Goal: Task Accomplishment & Management: Manage account settings

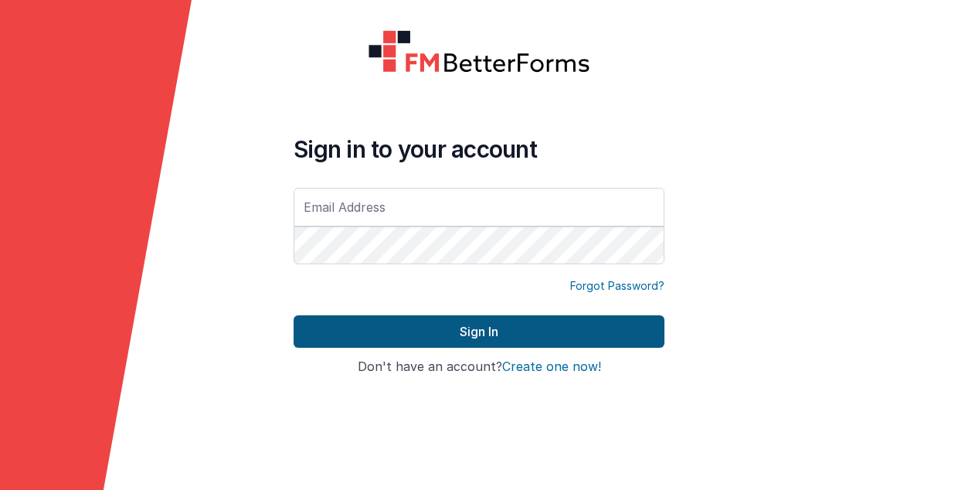
type input "[PERSON_NAME][EMAIL_ADDRESS][PERSON_NAME][DOMAIN_NAME]"
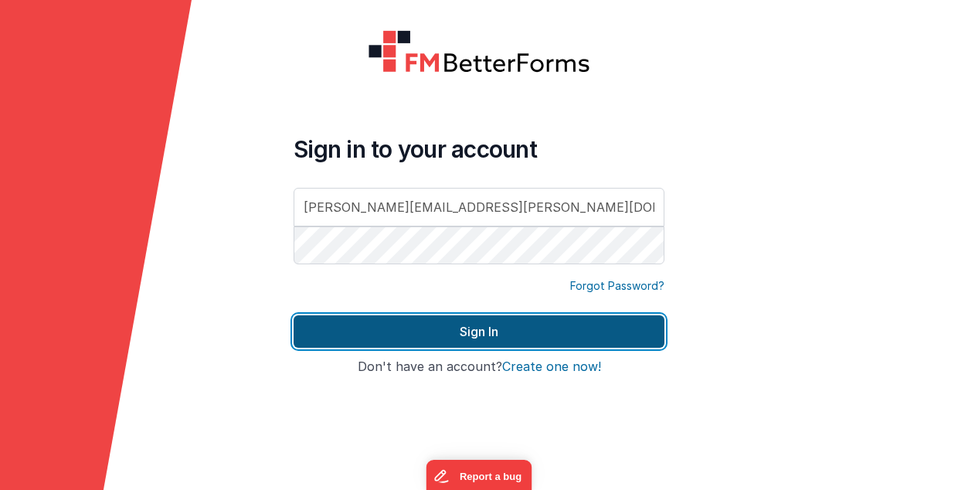
click at [473, 325] on button "Sign In" at bounding box center [479, 331] width 371 height 32
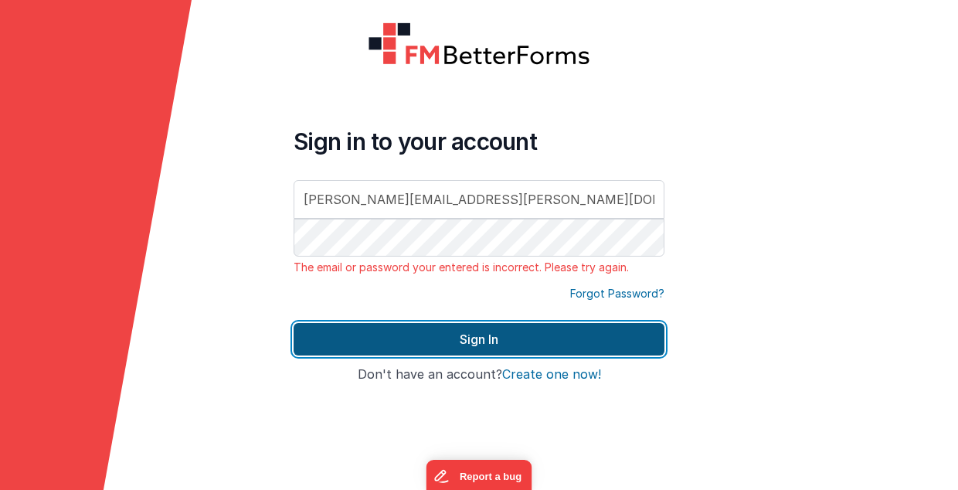
click at [486, 343] on button "Sign In" at bounding box center [479, 339] width 371 height 32
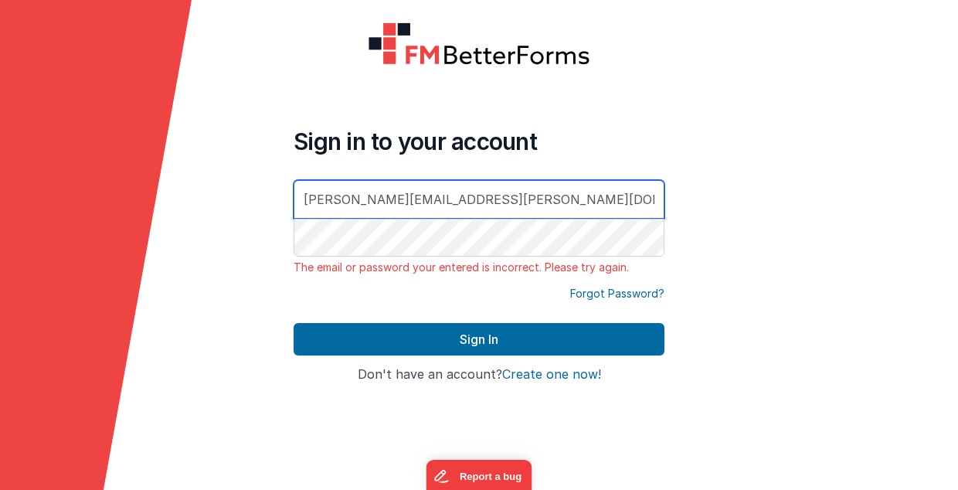
click at [519, 203] on input "paul.d.mccaffrey@gmail.com" at bounding box center [479, 199] width 371 height 39
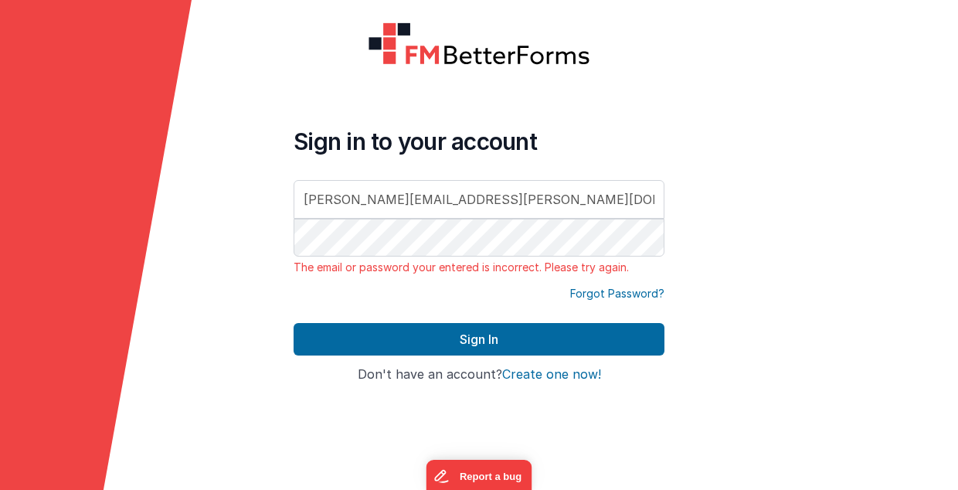
click at [888, 154] on div at bounding box center [863, 245] width 192 height 490
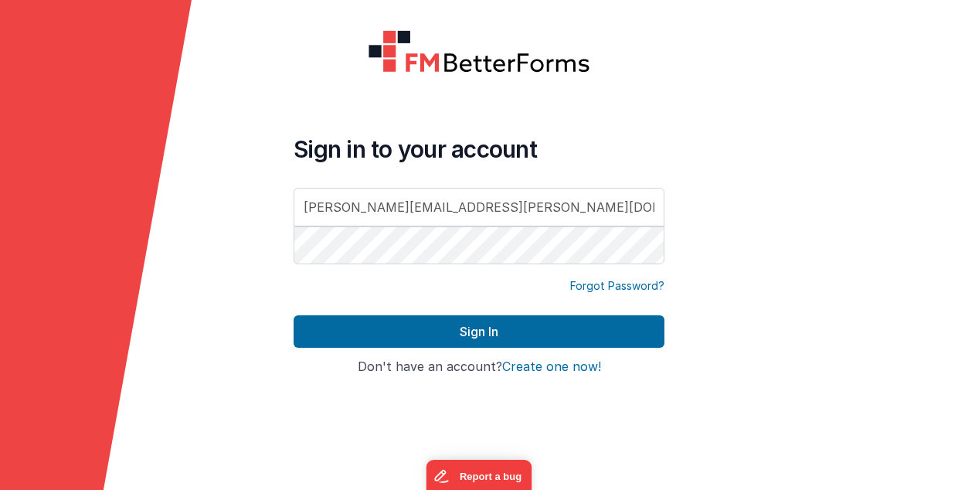
click at [546, 196] on input "paul.d.mccaffrey@gmail.com" at bounding box center [479, 207] width 371 height 39
drag, startPoint x: 331, startPoint y: 207, endPoint x: 539, endPoint y: 219, distance: 208.2
click at [539, 219] on input "paul.d.mccaffrey@gmail.com" at bounding box center [479, 207] width 371 height 39
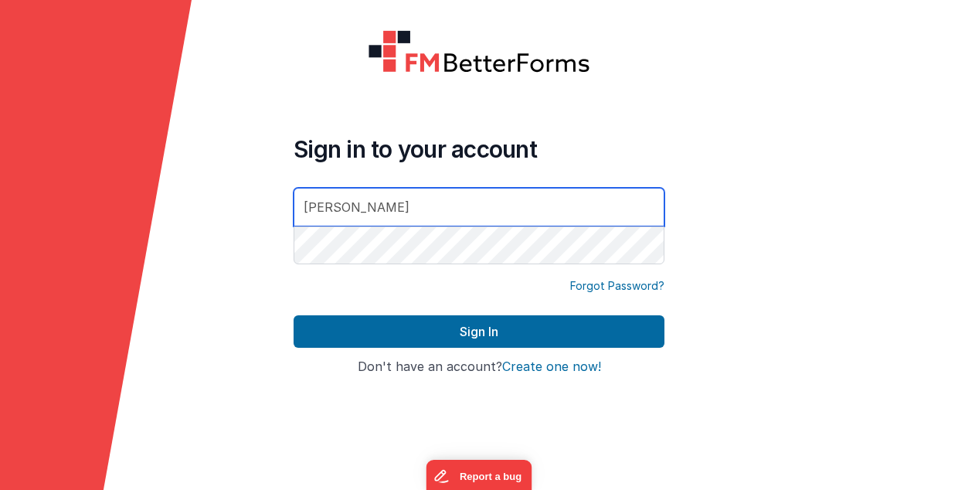
click at [362, 213] on input "paul" at bounding box center [479, 207] width 371 height 39
type input "[PERSON_NAME][EMAIL_ADDRESS][DOMAIN_NAME]"
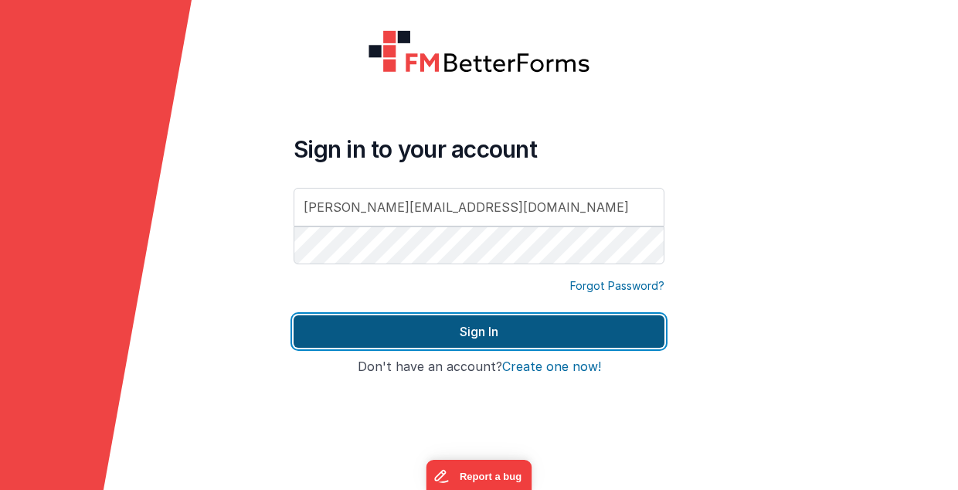
click at [471, 335] on button "Sign In" at bounding box center [479, 331] width 371 height 32
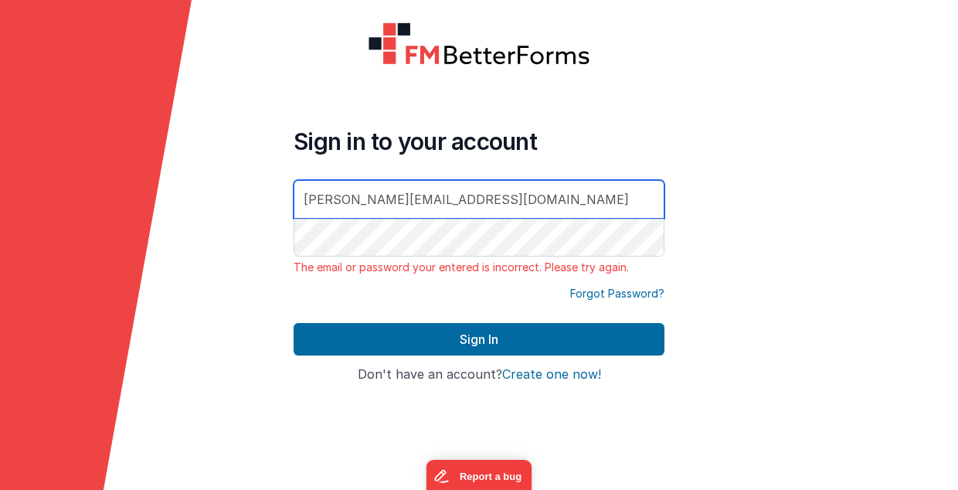
drag, startPoint x: 454, startPoint y: 215, endPoint x: 277, endPoint y: 213, distance: 177.8
click at [277, 213] on form "Sign in to your account paul@menelaus.co.uk The email or password your entered …" at bounding box center [479, 245] width 958 height 490
click at [439, 208] on input "[PERSON_NAME][EMAIL_ADDRESS][DOMAIN_NAME]" at bounding box center [479, 199] width 371 height 39
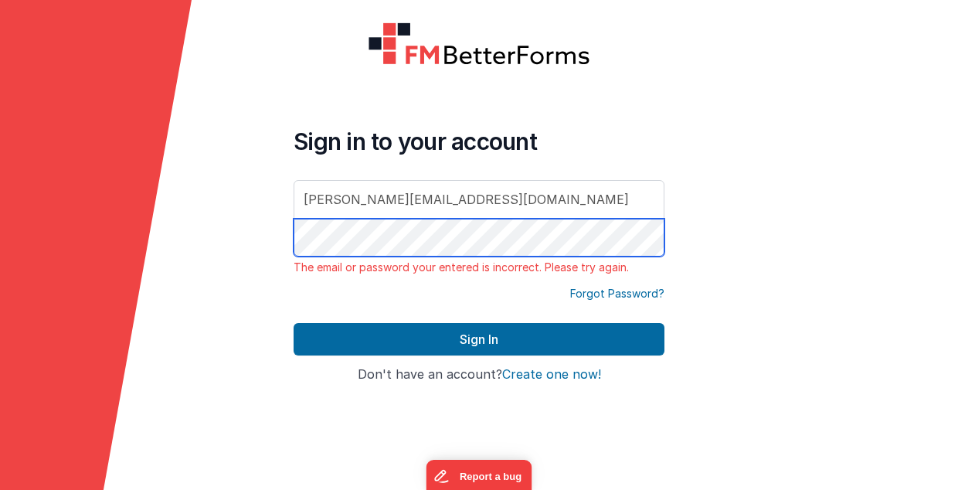
click at [294, 275] on div at bounding box center [294, 275] width 0 height 0
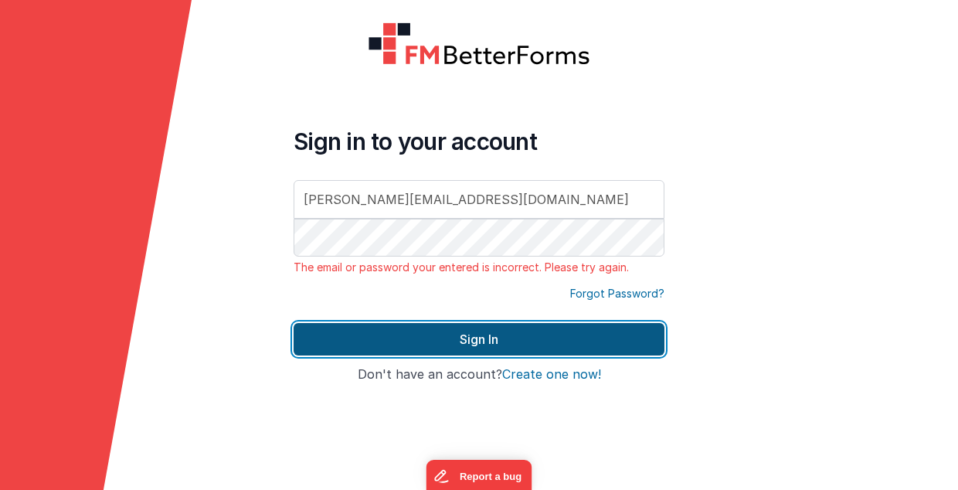
drag, startPoint x: 496, startPoint y: 355, endPoint x: 493, endPoint y: 342, distance: 13.5
click at [493, 348] on button "Sign In" at bounding box center [479, 339] width 371 height 32
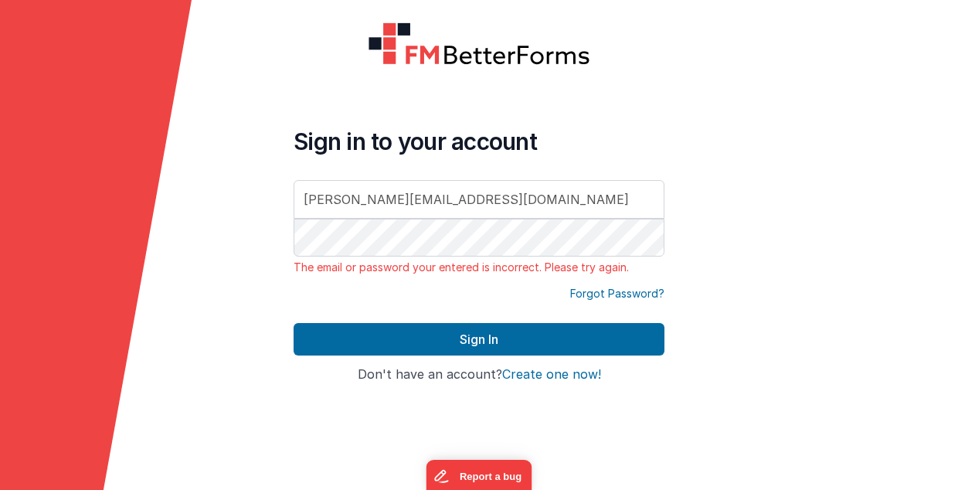
click at [294, 275] on div at bounding box center [294, 275] width 0 height 0
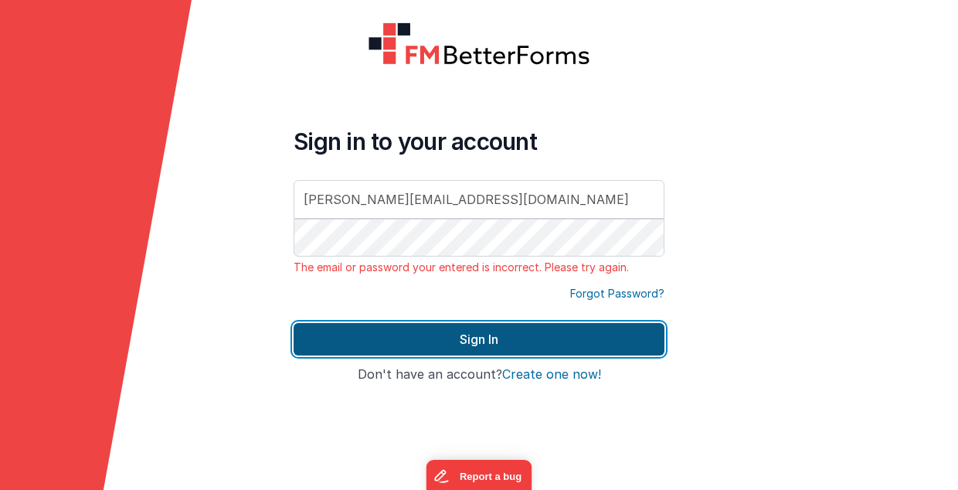
click at [402, 328] on button "Sign In" at bounding box center [479, 339] width 371 height 32
click at [540, 337] on button "Sign In" at bounding box center [479, 339] width 371 height 32
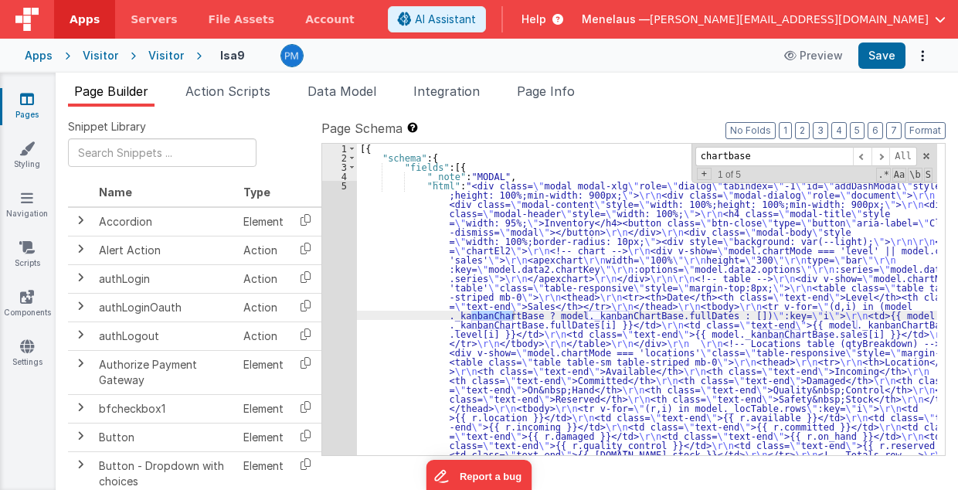
type input "chartbase"
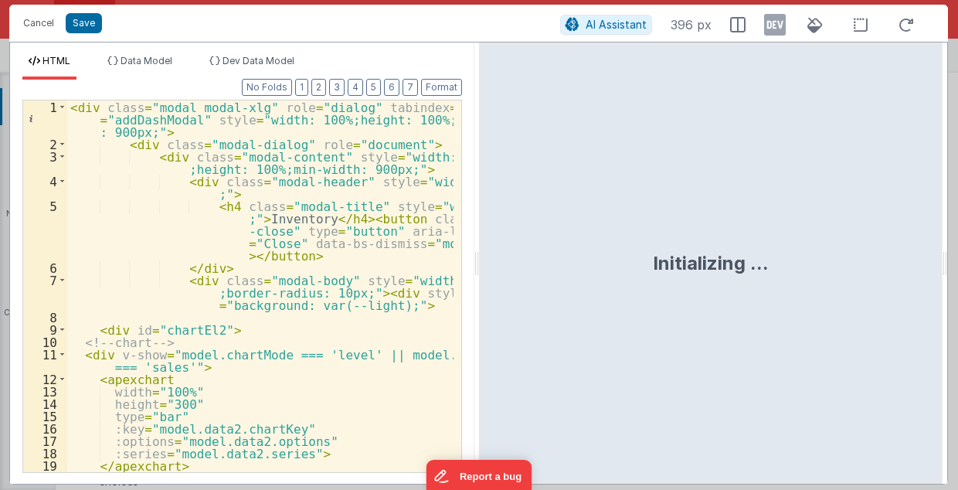
click at [413, 258] on div "< div class = "modal modal-xlg" role = "dialog" tabindex = "-1" id = "addDashMo…" at bounding box center [260, 311] width 387 height 423
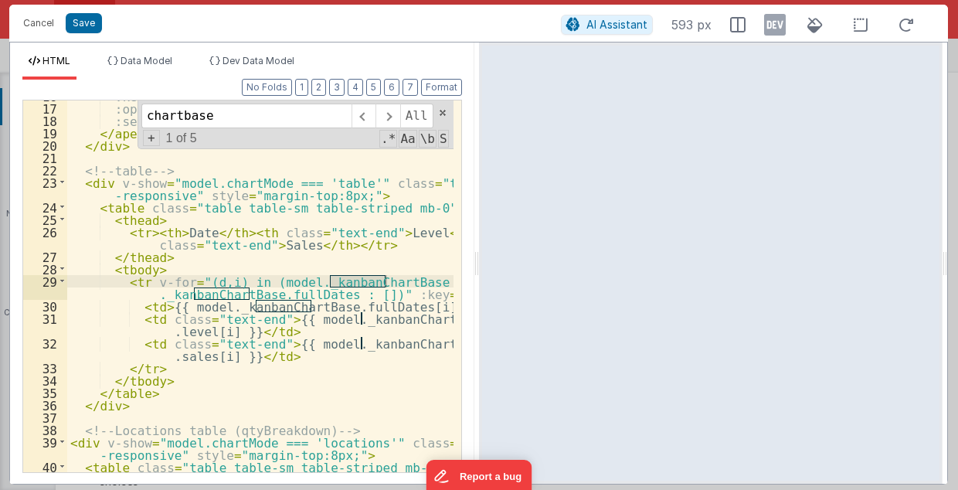
scroll to position [332, 0]
type input "chartbase"
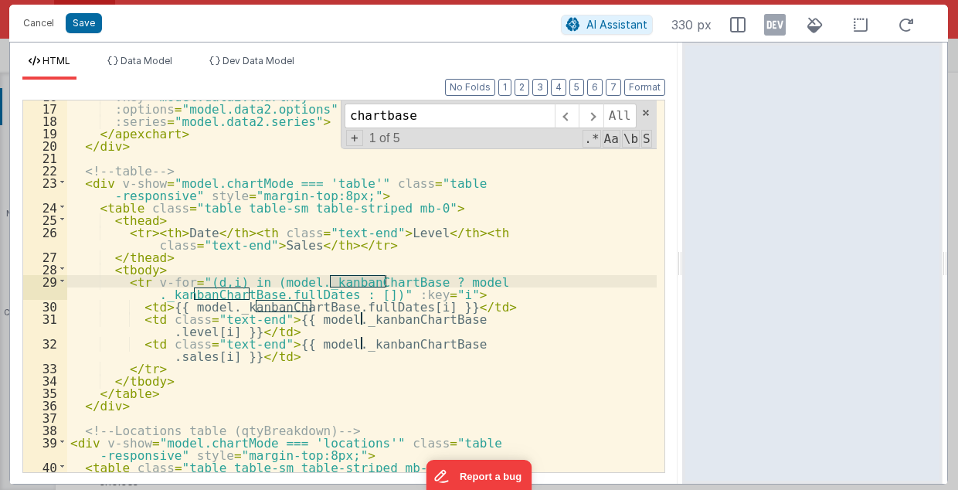
drag, startPoint x: 476, startPoint y: 264, endPoint x: 684, endPoint y: 276, distance: 208.2
click at [684, 276] on html "Cancel Save AI Assistant 330 px HTML Data Model Dev Data Model Format 7 6 5 4 3…" at bounding box center [479, 245] width 958 height 490
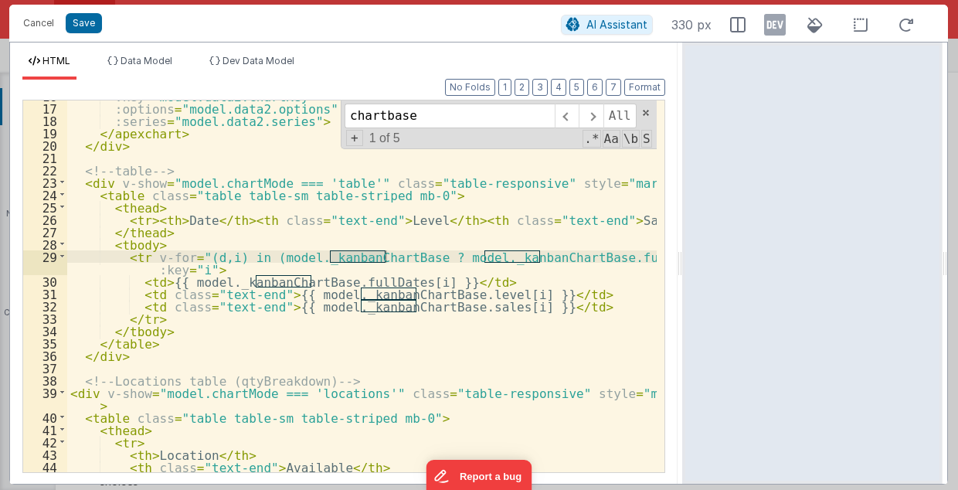
scroll to position [246, 0]
click at [598, 114] on span at bounding box center [591, 116] width 24 height 25
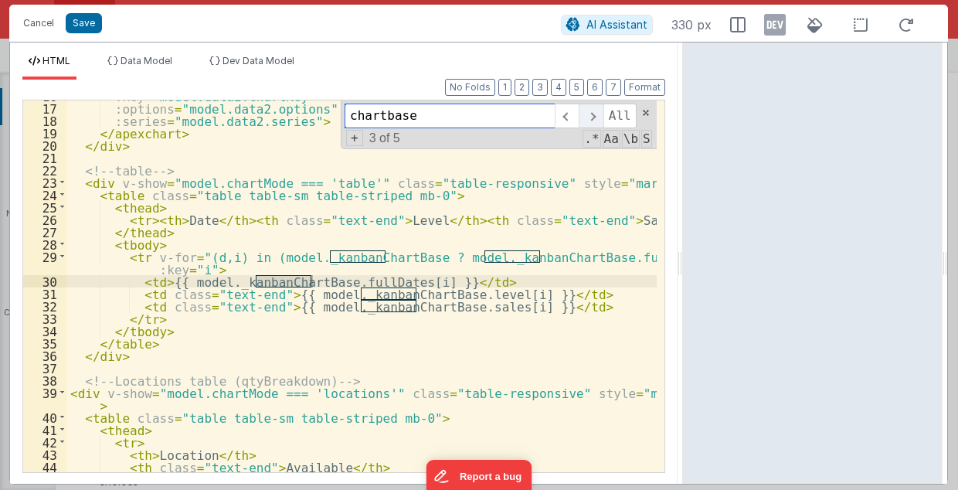
click at [598, 114] on span at bounding box center [591, 116] width 24 height 25
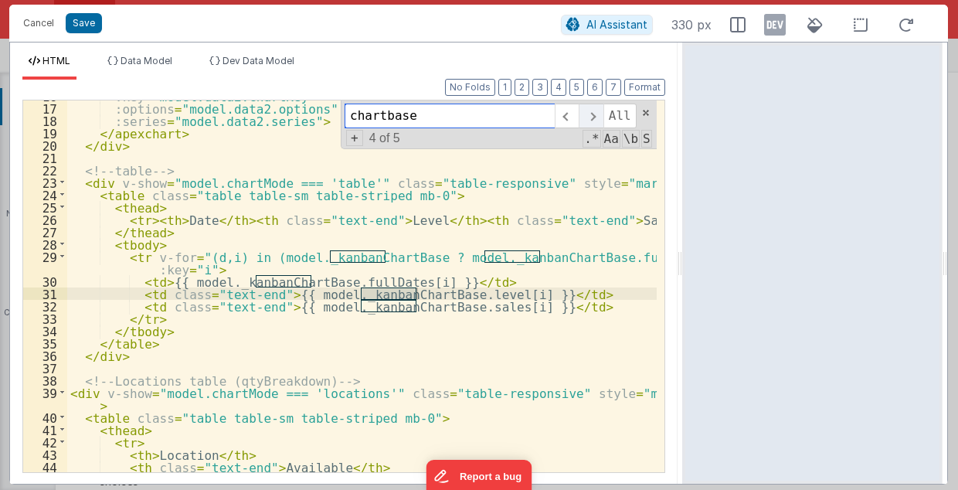
click at [600, 114] on span at bounding box center [591, 116] width 24 height 25
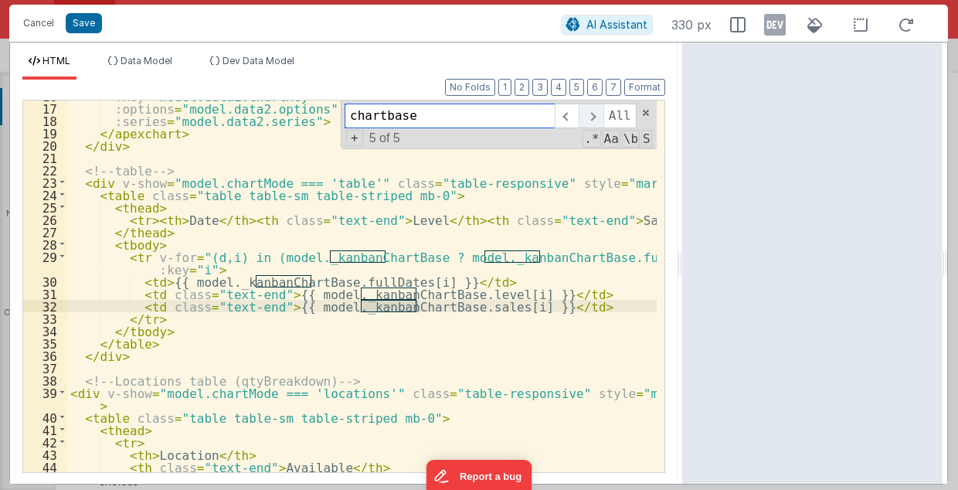
click at [600, 114] on span at bounding box center [591, 116] width 24 height 25
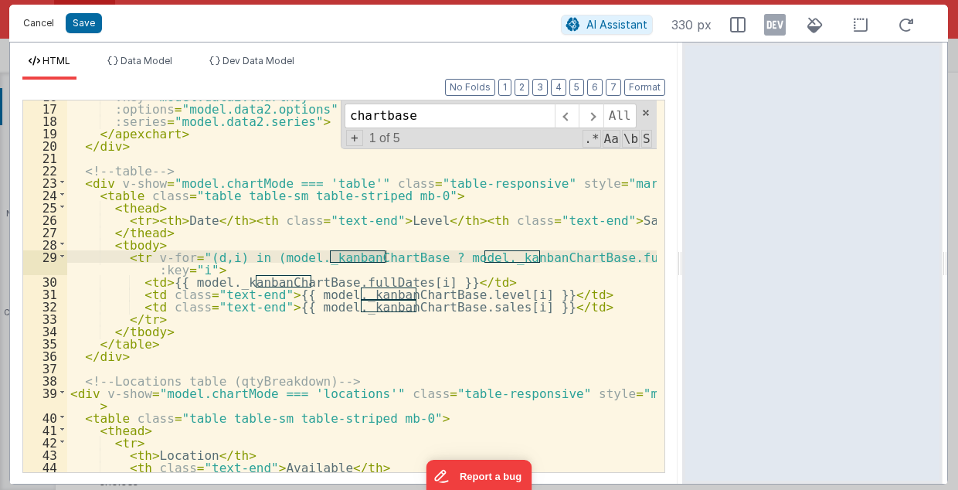
drag, startPoint x: 47, startPoint y: 20, endPoint x: 591, endPoint y: 104, distance: 550.5
click at [51, 20] on button "Cancel" at bounding box center [38, 23] width 46 height 22
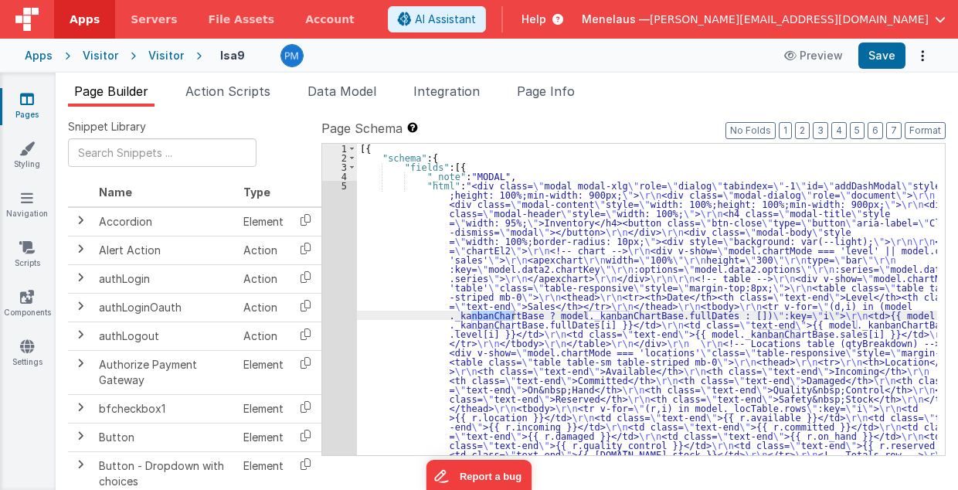
click at [559, 87] on span "Page Info" at bounding box center [546, 90] width 58 height 15
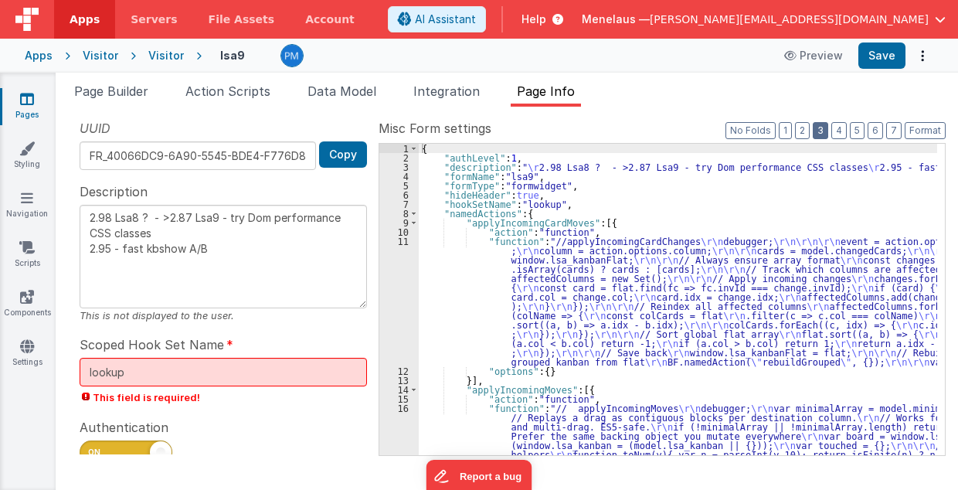
click at [829, 135] on button "3" at bounding box center [820, 130] width 15 height 17
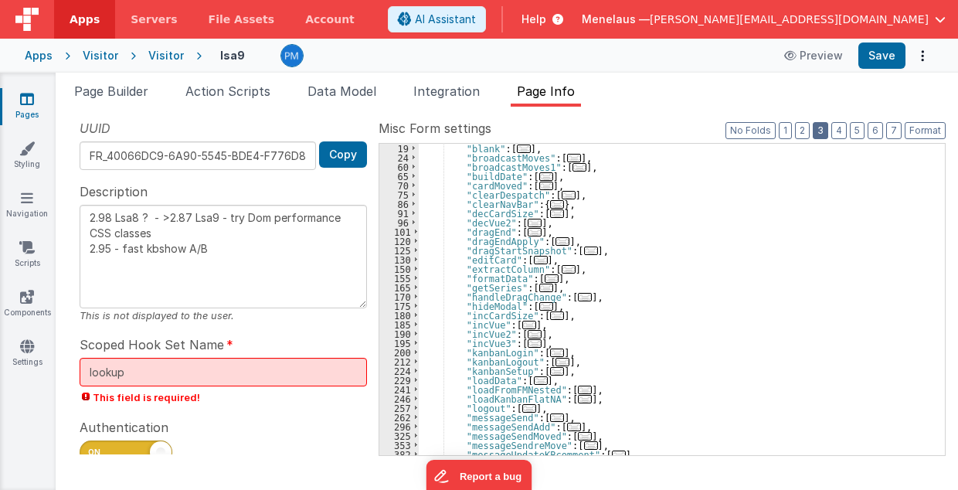
scroll to position [155, 0]
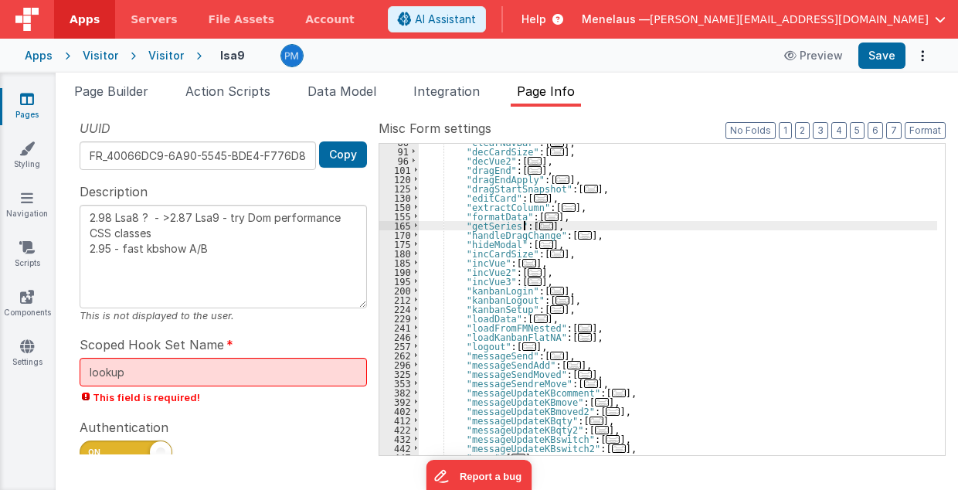
click at [540, 224] on span "..." at bounding box center [547, 226] width 14 height 9
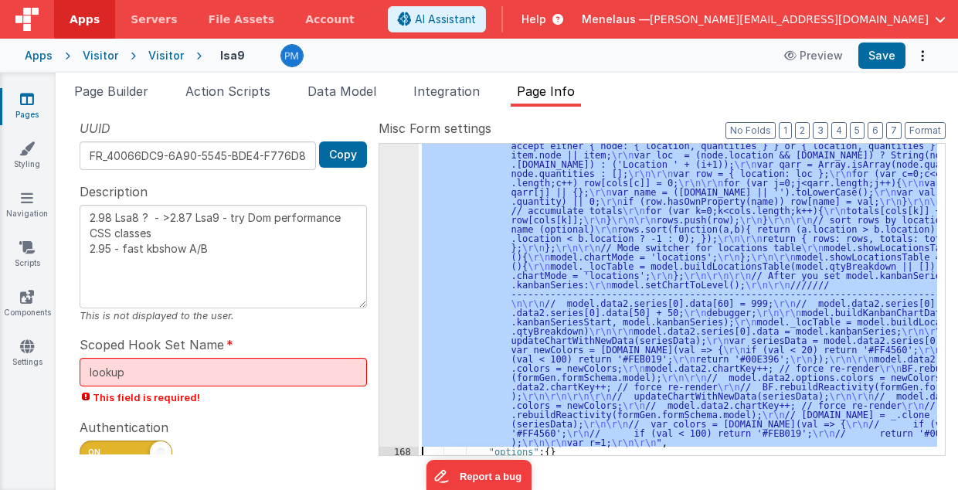
scroll to position [689, 0]
click at [405, 331] on div "167" at bounding box center [399, 76] width 39 height 742
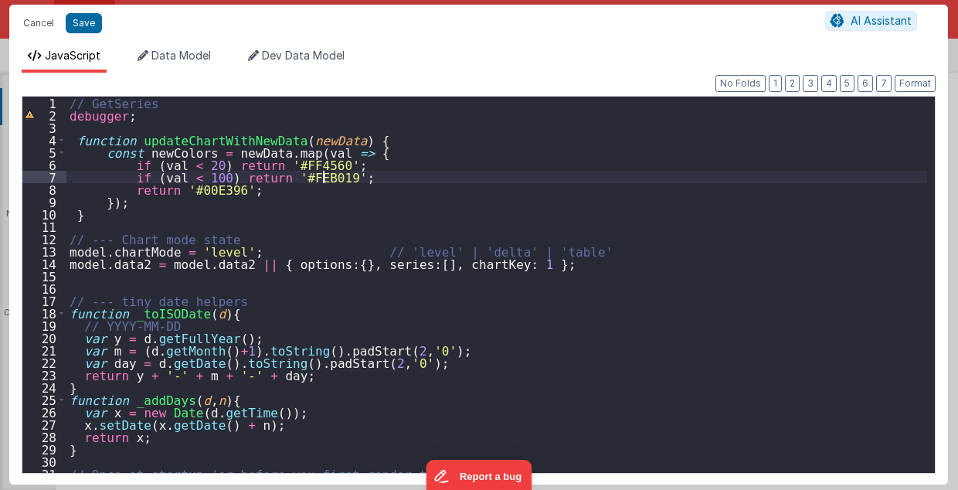
click at [639, 174] on div "// GetSeries debugger ; function updateChartWithNewData ( newData ) { const new…" at bounding box center [497, 298] width 862 height 402
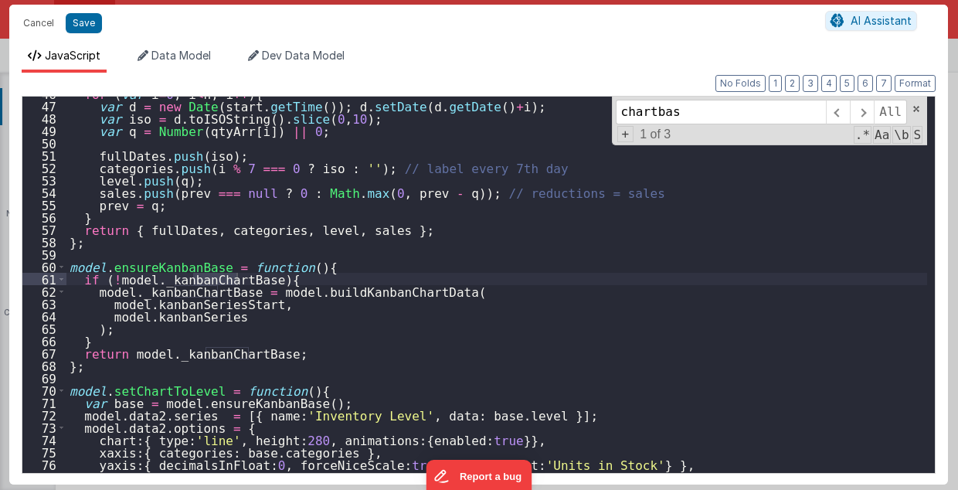
scroll to position [566, 0]
click at [836, 108] on span at bounding box center [838, 112] width 24 height 25
click at [152, 265] on div "for ( var i = 0 ; i < n ; i ++ ) { var d = new Date ( start . getTime ( )) ; d …" at bounding box center [497, 288] width 862 height 402
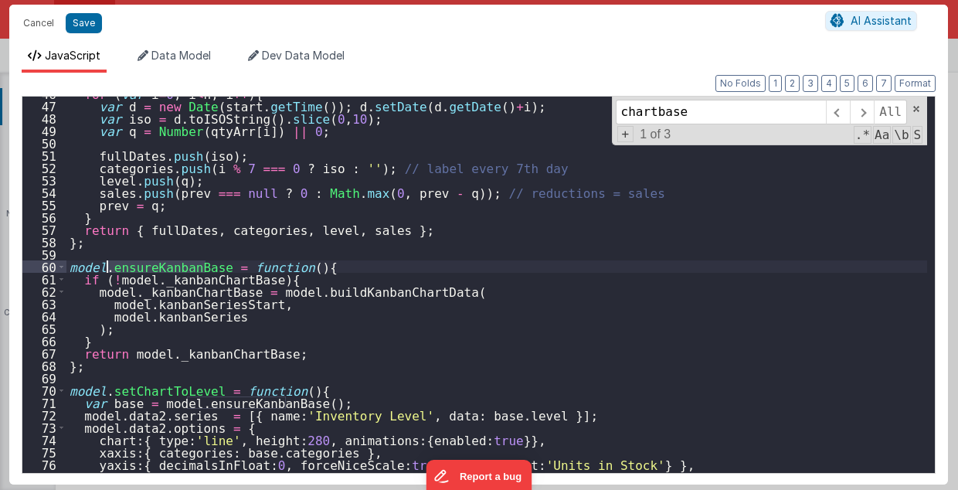
click at [152, 265] on div "for ( var i = 0 ; i < n ; i ++ ) { var d = new Date ( start . getTime ( )) ; d …" at bounding box center [497, 288] width 862 height 402
click at [868, 109] on span at bounding box center [862, 112] width 24 height 25
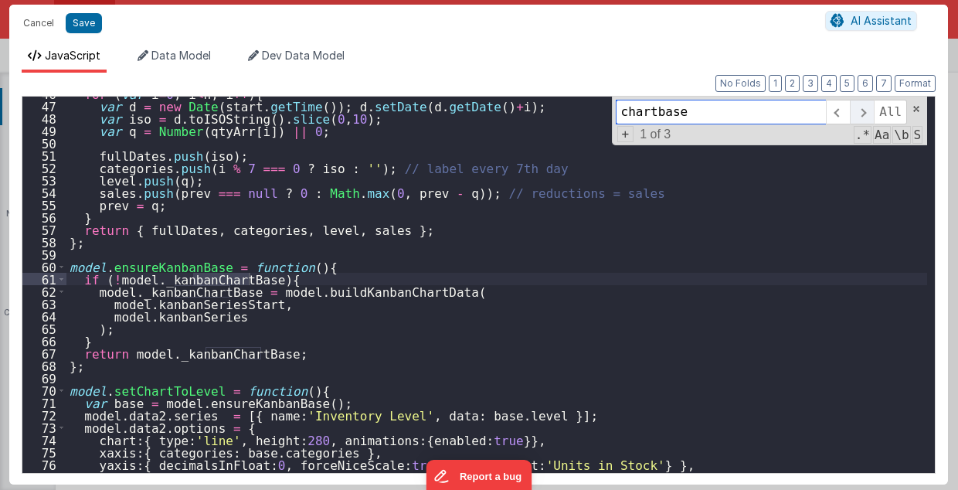
click at [868, 109] on span at bounding box center [862, 112] width 24 height 25
click at [866, 108] on span at bounding box center [862, 112] width 24 height 25
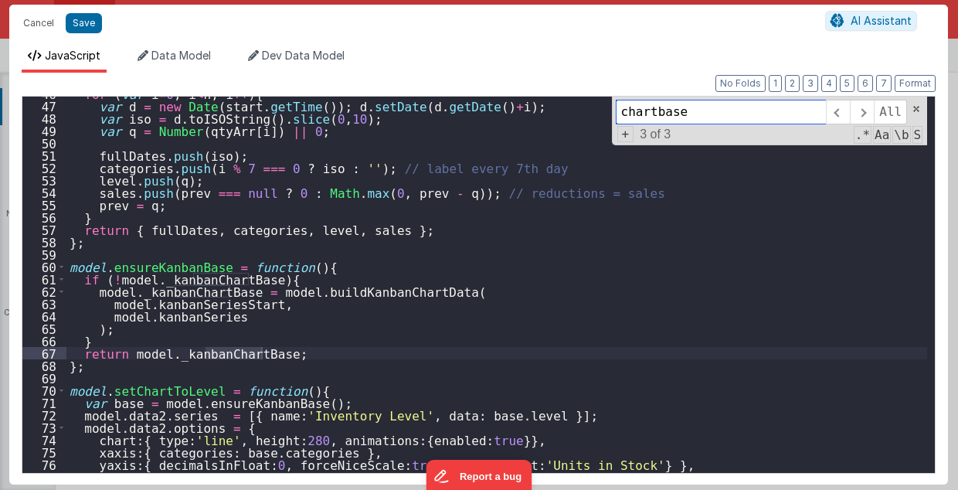
drag, startPoint x: 696, startPoint y: 106, endPoint x: 621, endPoint y: 114, distance: 74.7
click at [621, 114] on input "chartbase" at bounding box center [721, 112] width 210 height 25
paste input "ensureKanbanB"
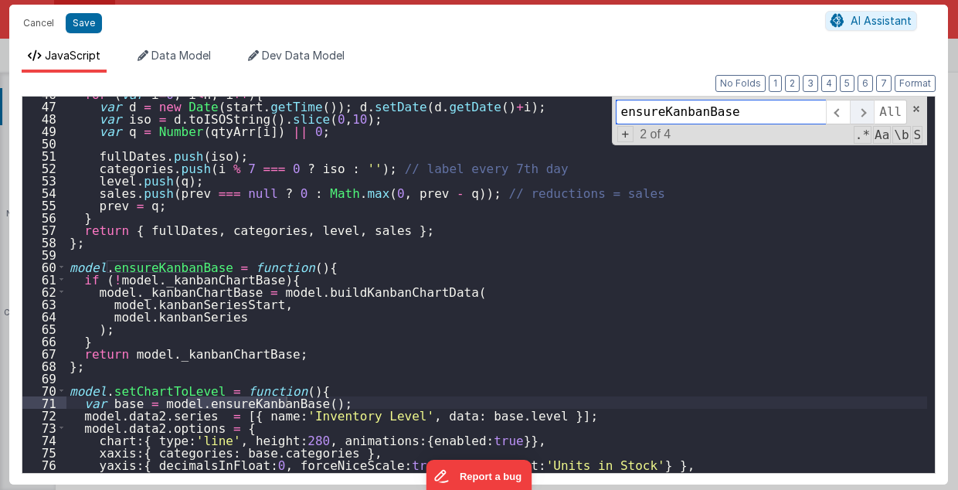
type input "ensureKanbanBase"
click at [869, 112] on span at bounding box center [862, 112] width 24 height 25
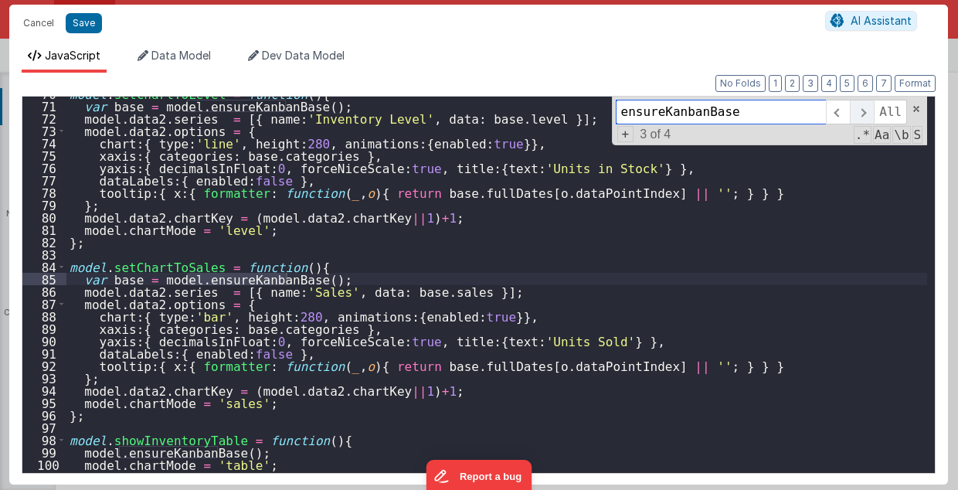
scroll to position [863, 0]
click at [869, 112] on span at bounding box center [862, 112] width 24 height 25
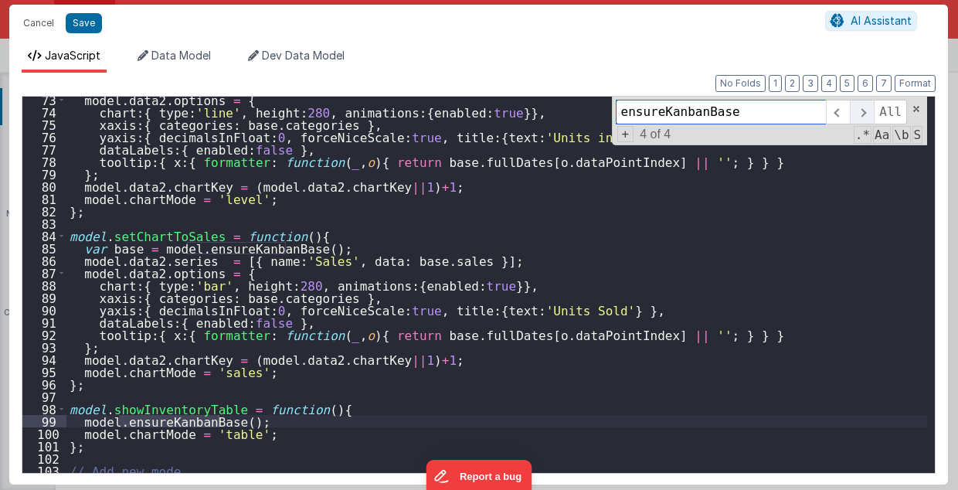
click at [866, 110] on span at bounding box center [862, 112] width 24 height 25
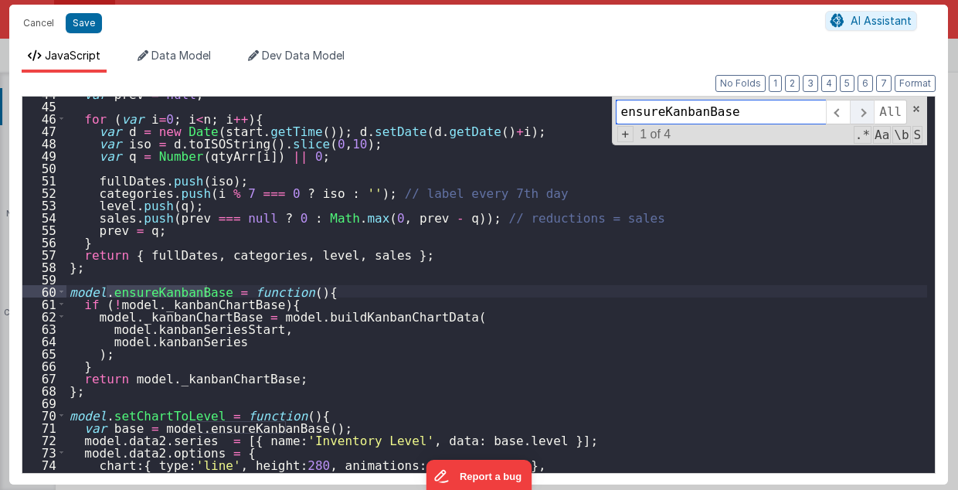
scroll to position [541, 0]
click at [866, 110] on span at bounding box center [862, 112] width 24 height 25
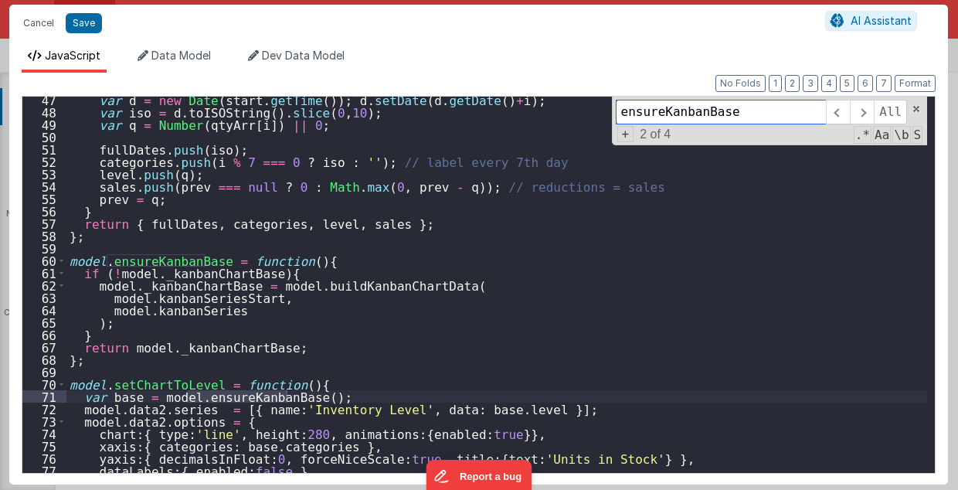
scroll to position [603, 0]
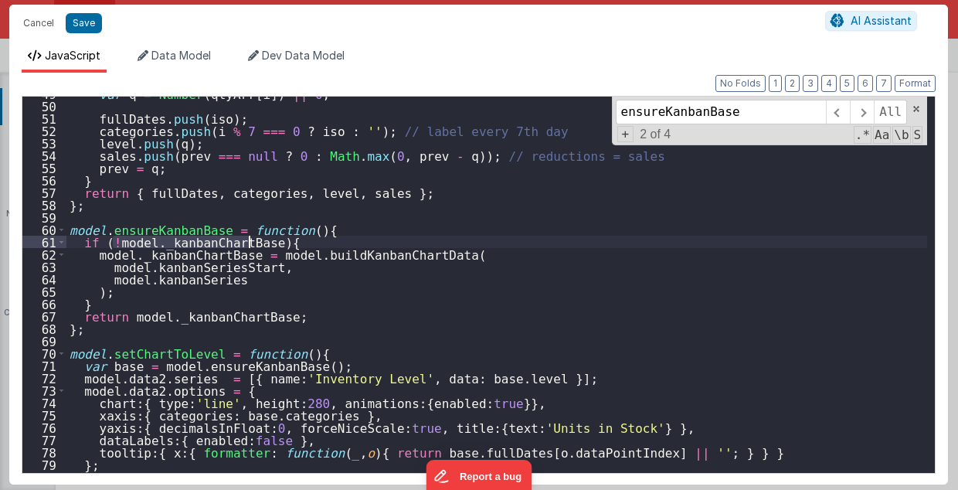
drag, startPoint x: 125, startPoint y: 240, endPoint x: 248, endPoint y: 241, distance: 122.9
click at [248, 241] on div "var q = Number ( qtyArr [ i ]) || 0 ; fullDates . push ( iso ) ; categories . p…" at bounding box center [497, 288] width 862 height 402
drag, startPoint x: 204, startPoint y: 228, endPoint x: 71, endPoint y: 227, distance: 132.9
click at [71, 227] on div "var q = Number ( qtyArr [ i ]) || 0 ; fullDates . push ( iso ) ; categories . p…" at bounding box center [497, 288] width 862 height 402
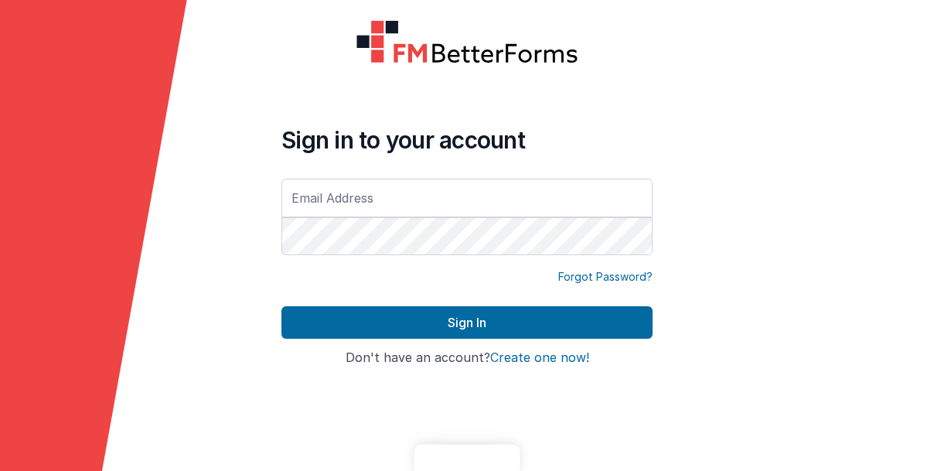
type input "[PERSON_NAME][EMAIL_ADDRESS][PERSON_NAME][DOMAIN_NAME]"
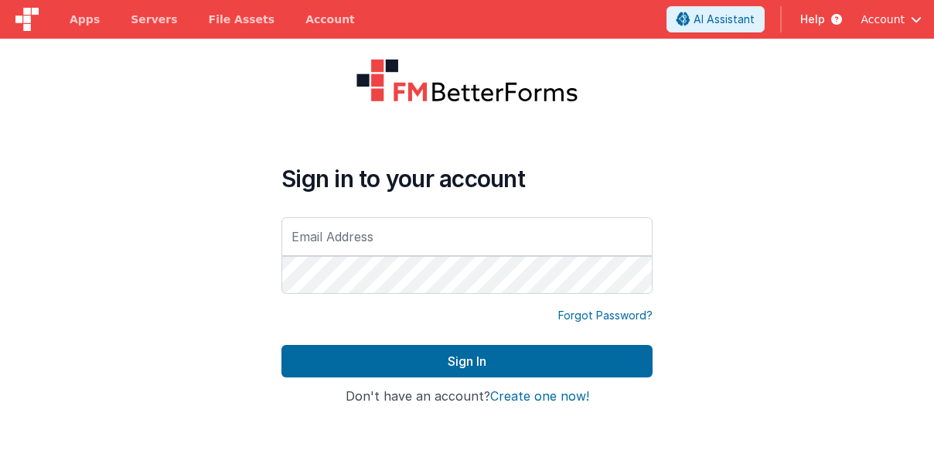
type input "[PERSON_NAME][EMAIL_ADDRESS][PERSON_NAME][DOMAIN_NAME]"
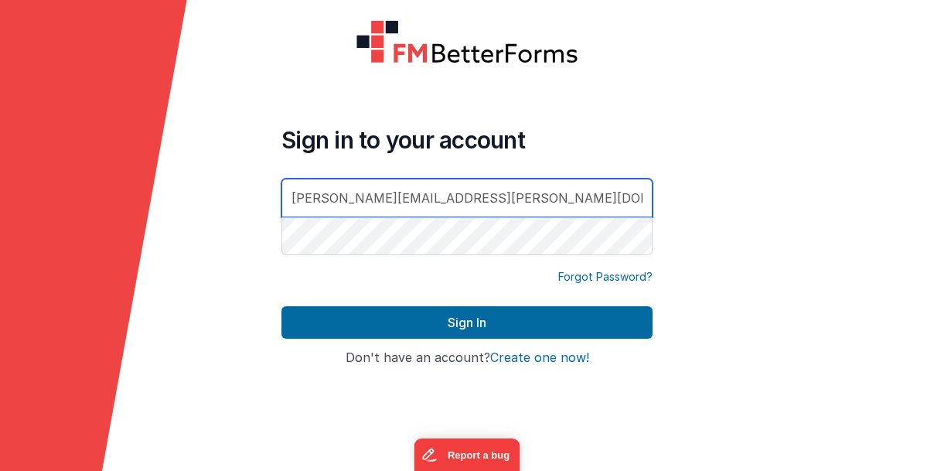
click at [281, 258] on div at bounding box center [281, 258] width 0 height 0
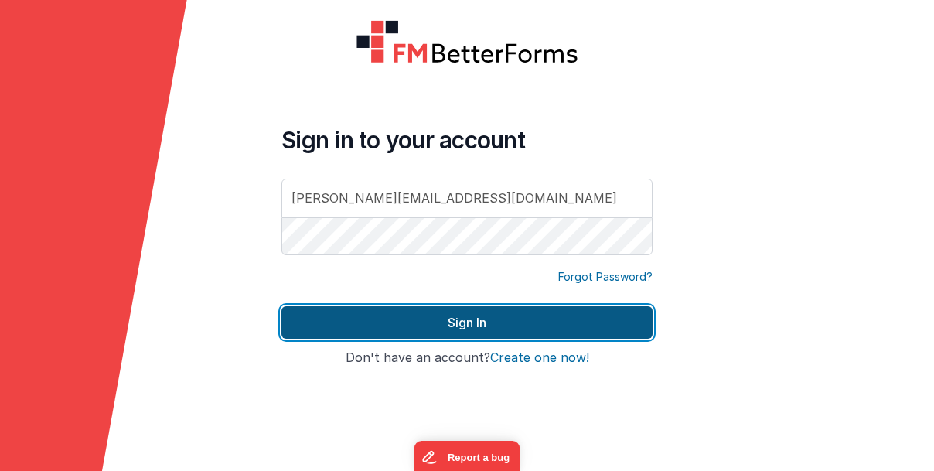
click at [485, 320] on button "Sign In" at bounding box center [466, 322] width 371 height 32
